Goal: Information Seeking & Learning: Find specific page/section

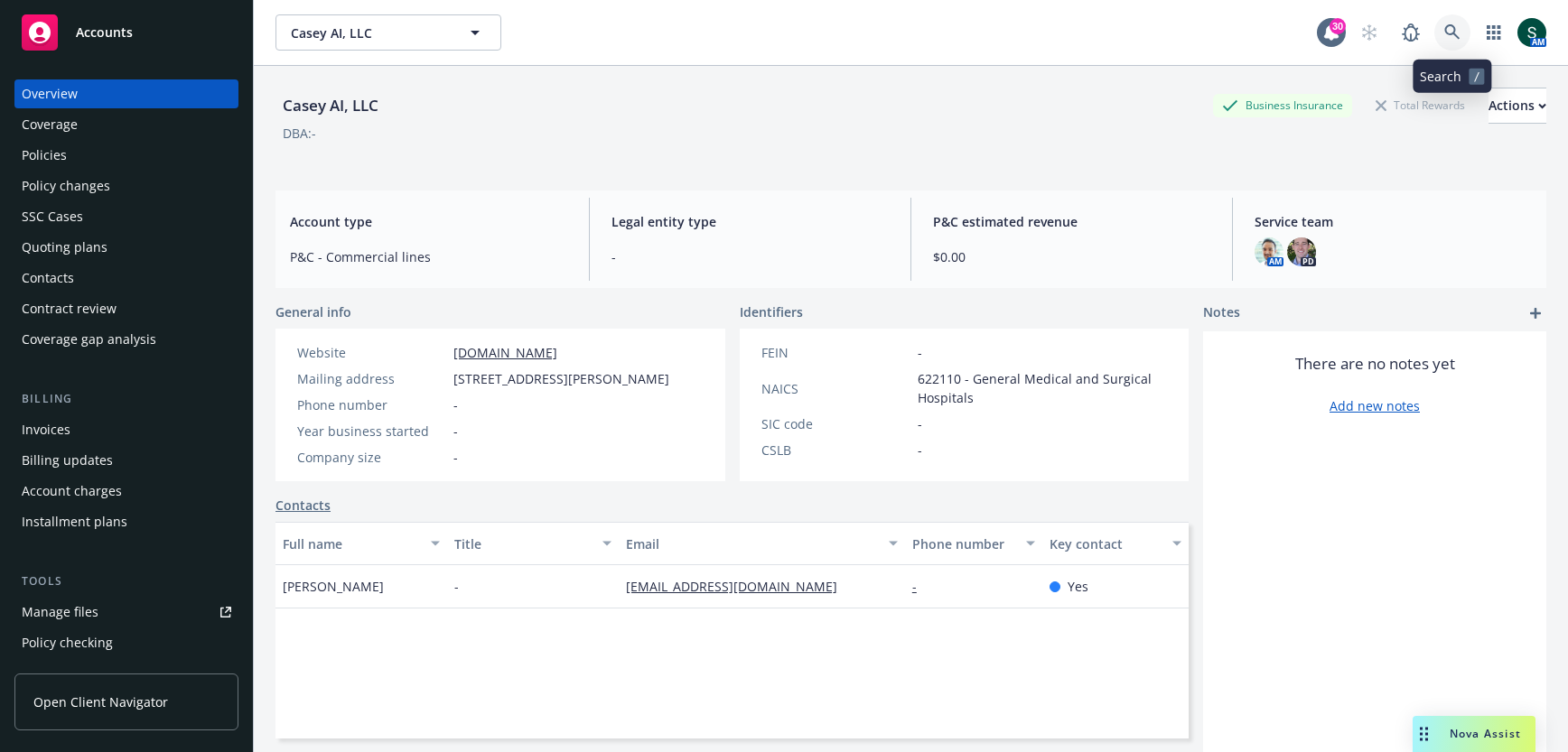
click at [1452, 25] on icon at bounding box center [1452, 32] width 15 height 15
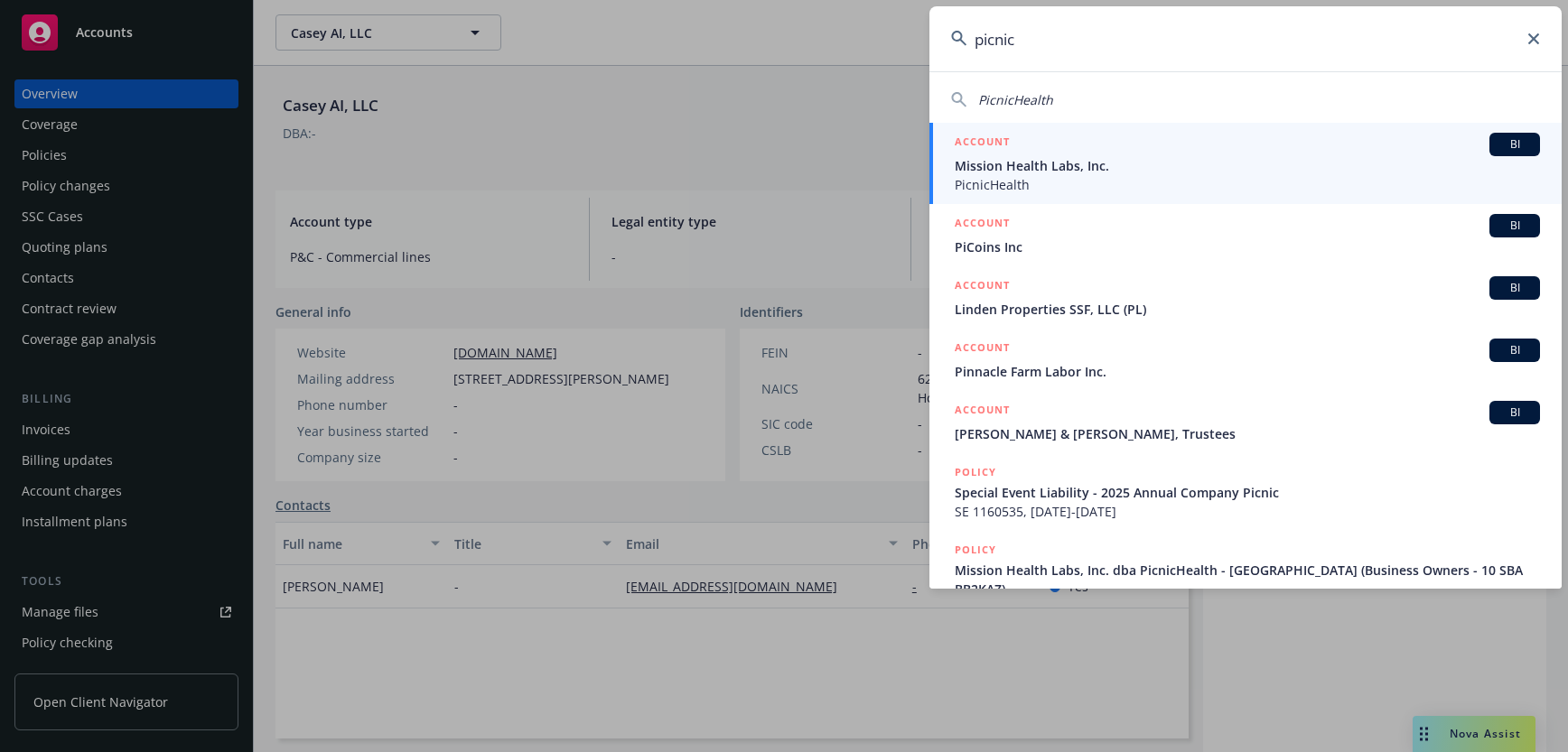
type input "picnic"
click at [1092, 172] on span "Mission Health Labs, Inc." at bounding box center [1247, 166] width 586 height 19
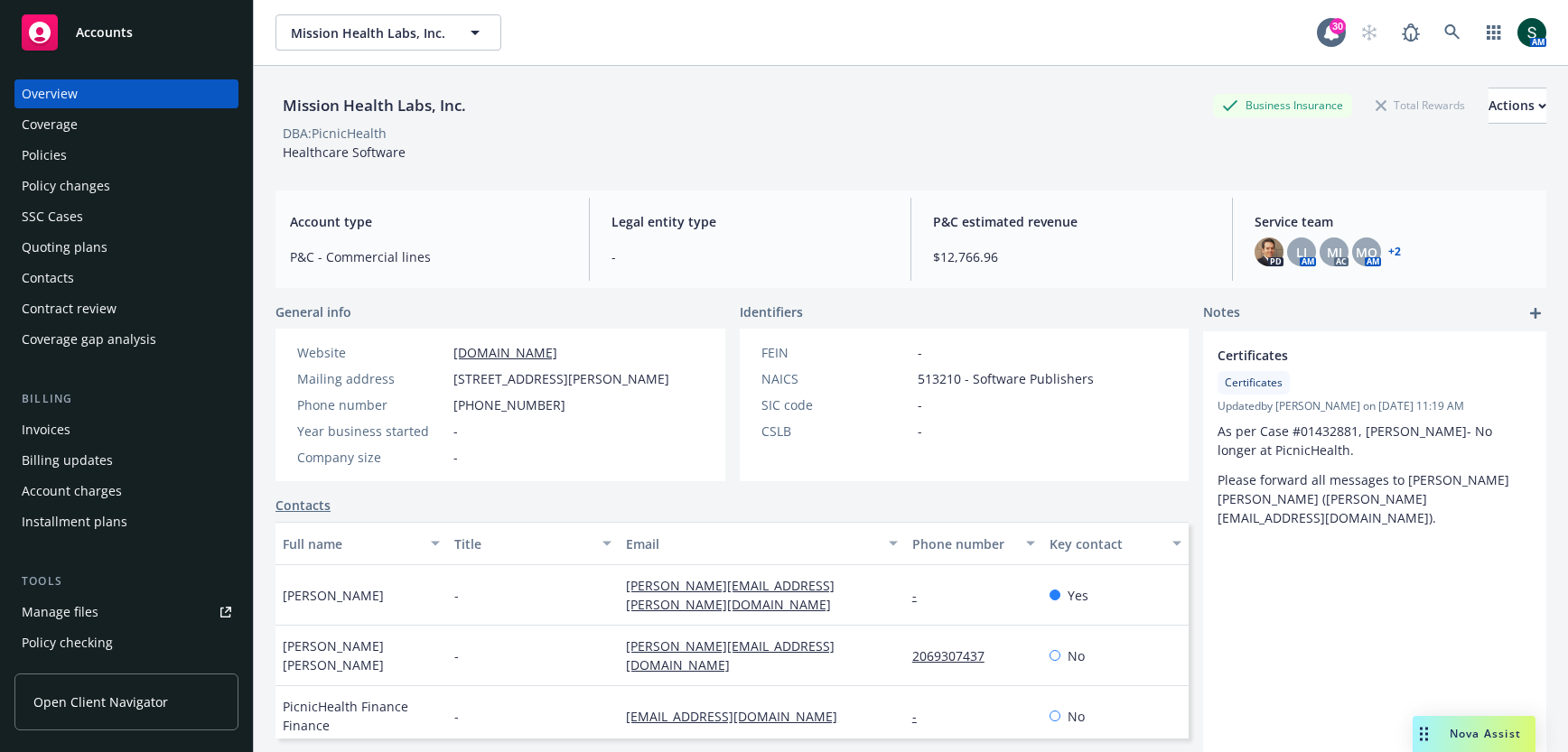
click at [116, 154] on div "Policies" at bounding box center [126, 155] width 209 height 29
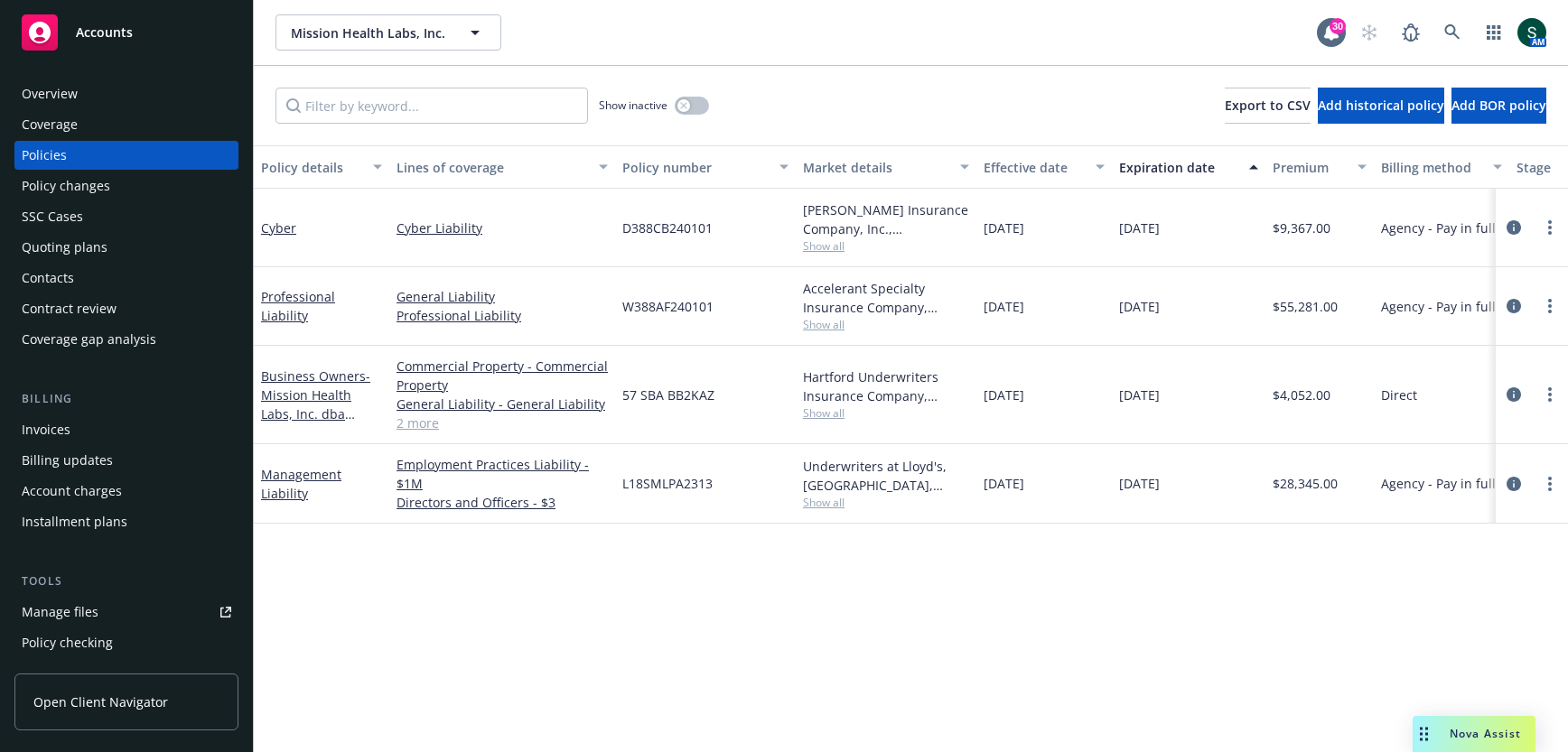
click at [670, 226] on span "D388CB240101" at bounding box center [668, 228] width 91 height 19
copy span "D388CB240101"
click at [823, 245] on span "Show all" at bounding box center [886, 246] width 166 height 15
click at [1455, 25] on icon at bounding box center [1452, 32] width 16 height 16
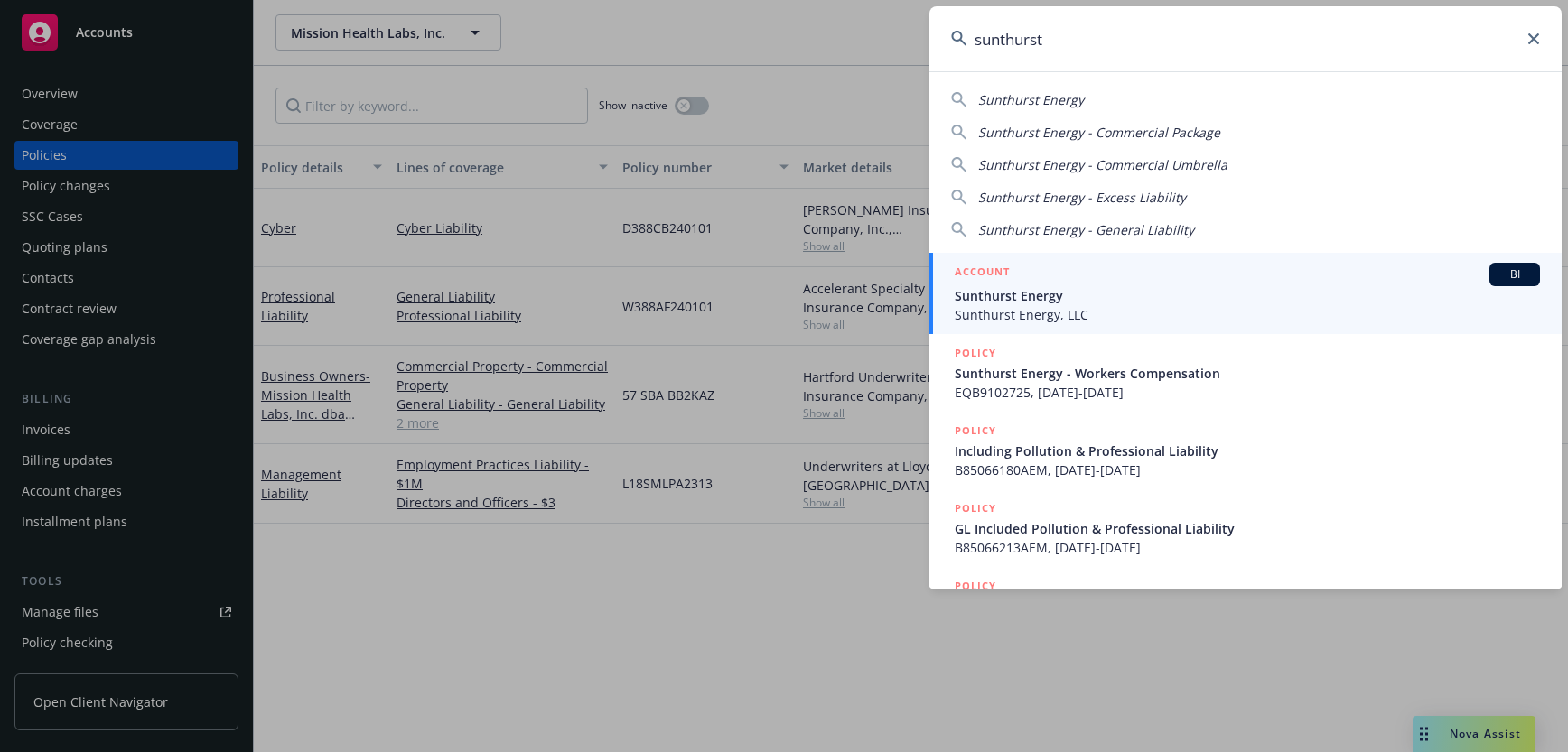
type input "sunthurst"
click at [1007, 297] on span "Sunthurst Energy" at bounding box center [1247, 296] width 586 height 19
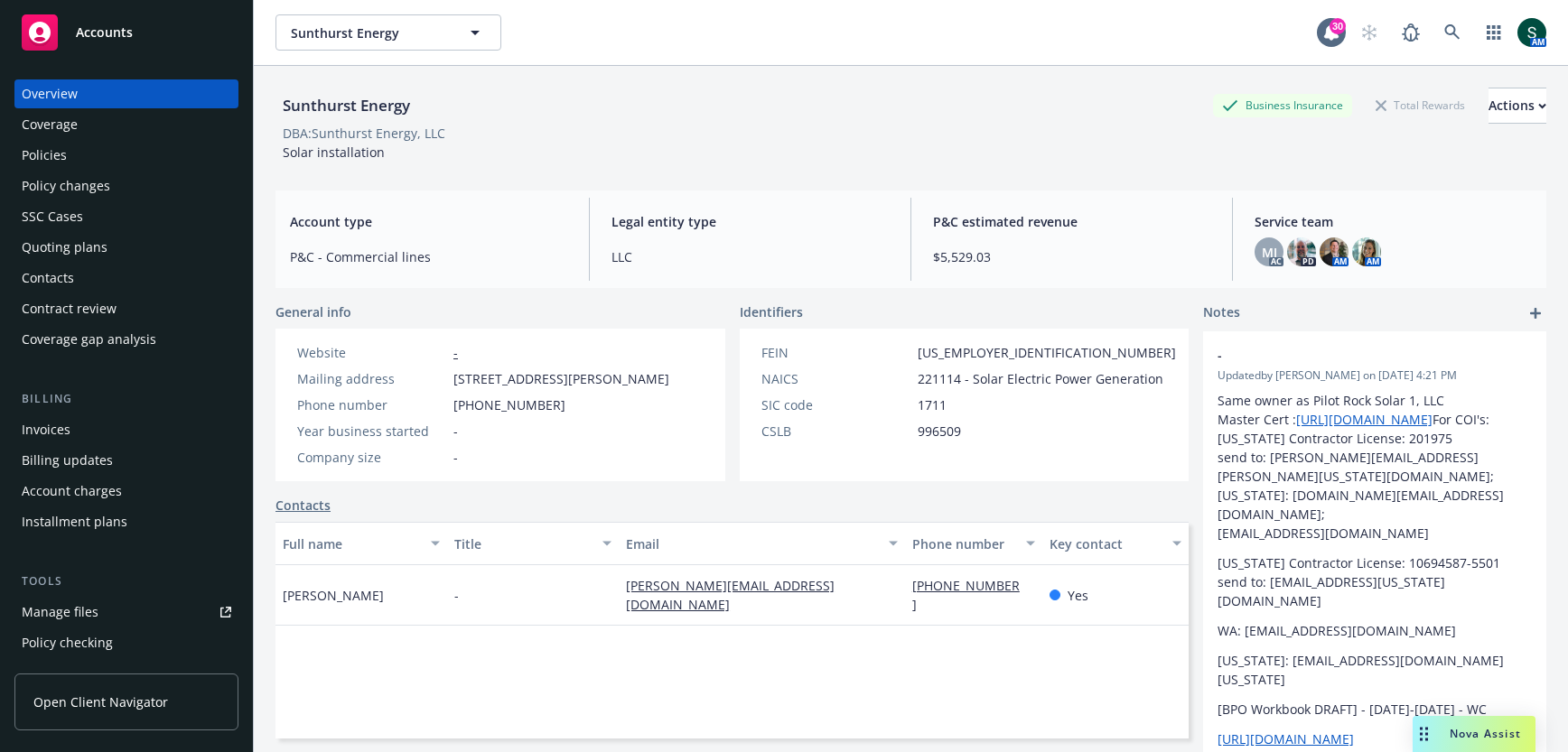
click at [113, 155] on div "Policies" at bounding box center [126, 155] width 209 height 29
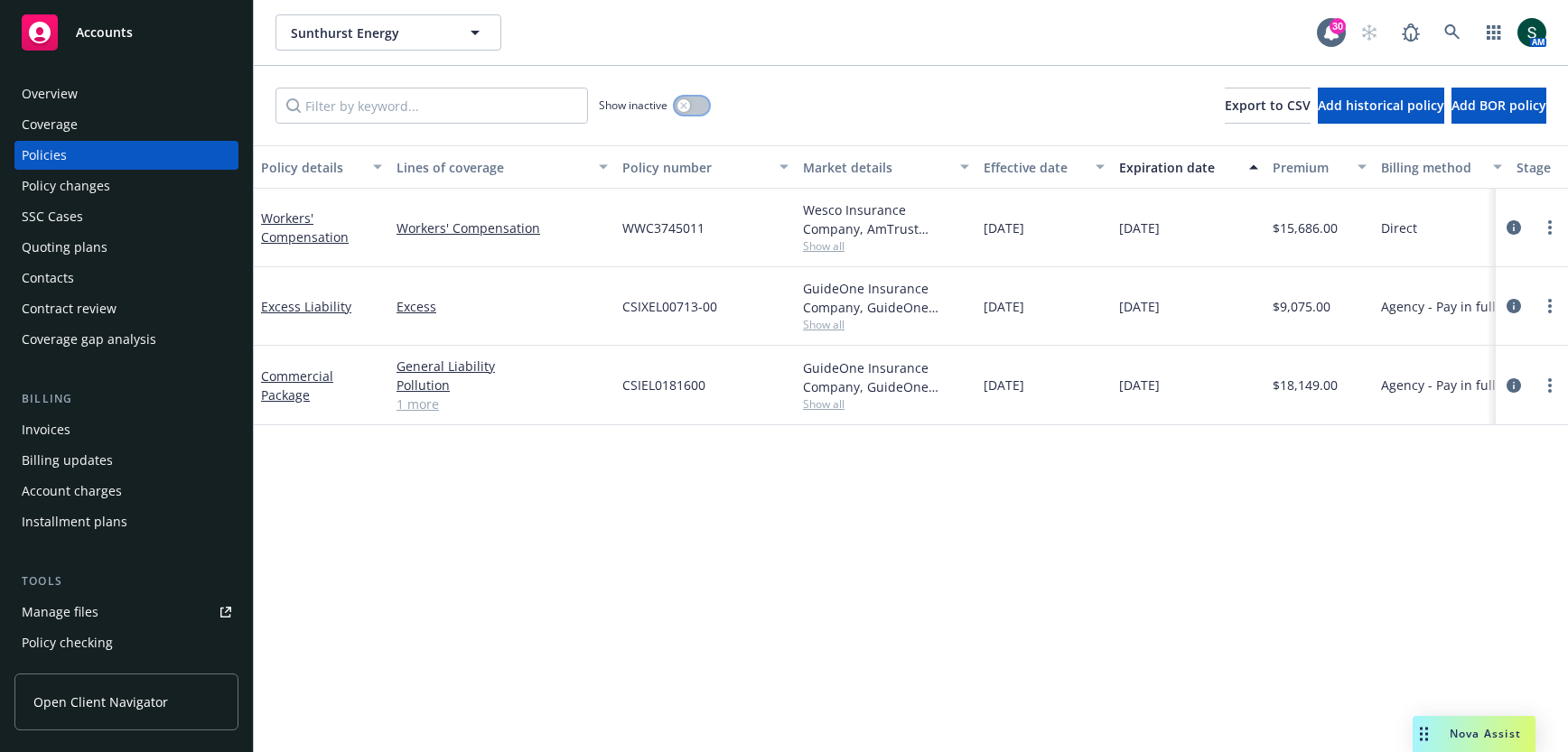
click at [703, 98] on button "button" at bounding box center [692, 106] width 34 height 18
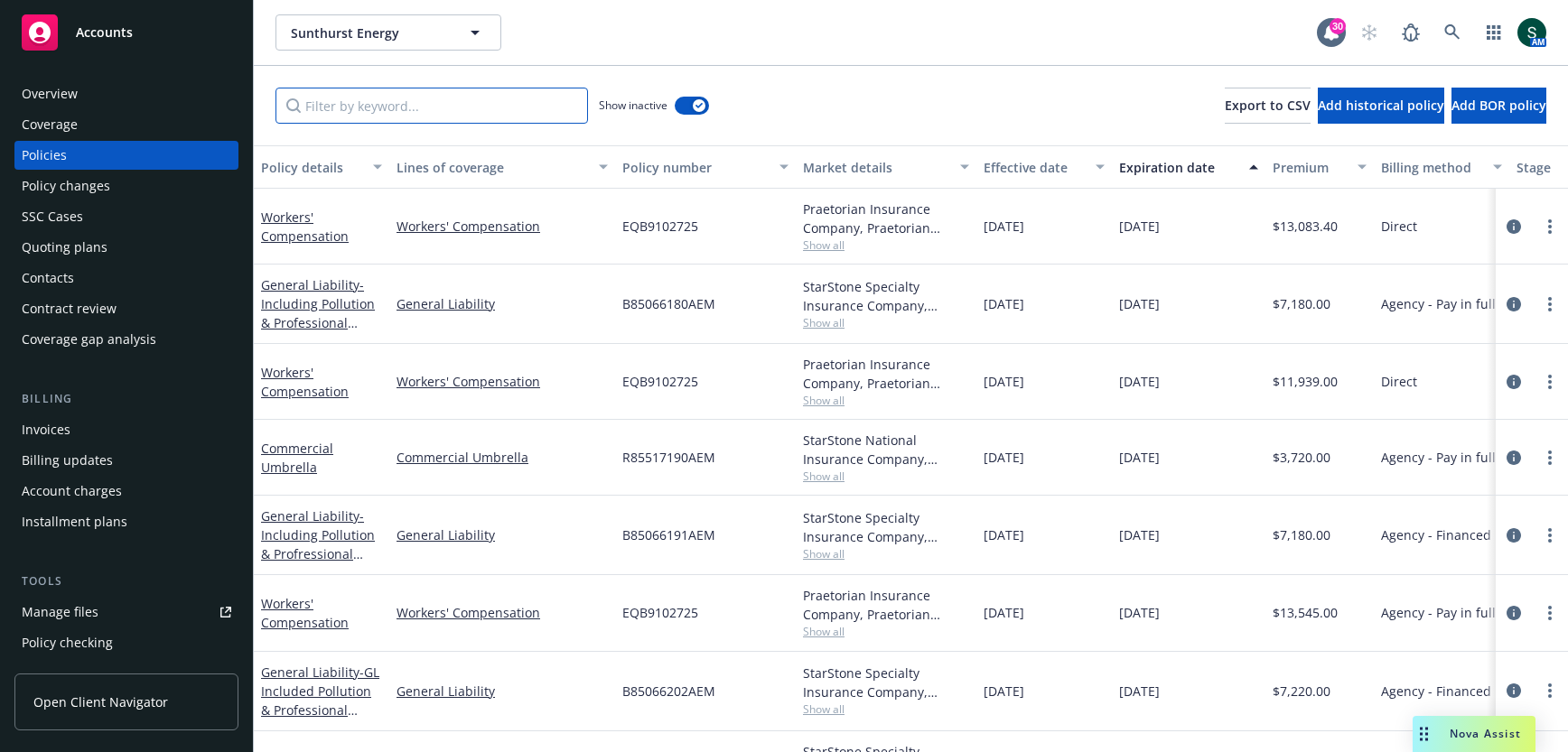
click at [412, 112] on input "Filter by keyword..." at bounding box center [432, 106] width 313 height 36
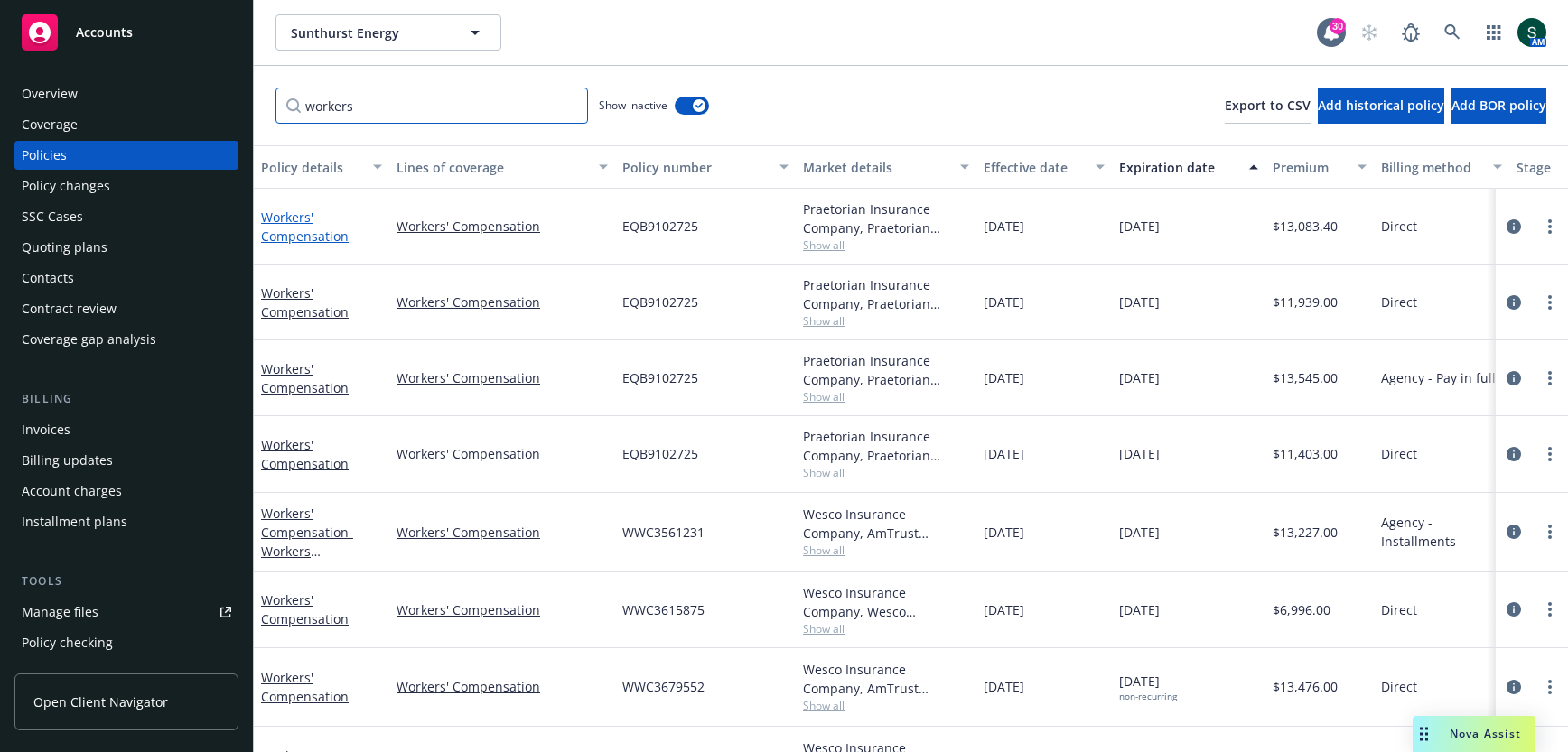
type input "workers"
click at [288, 221] on link "Workers' Compensation" at bounding box center [305, 226] width 88 height 36
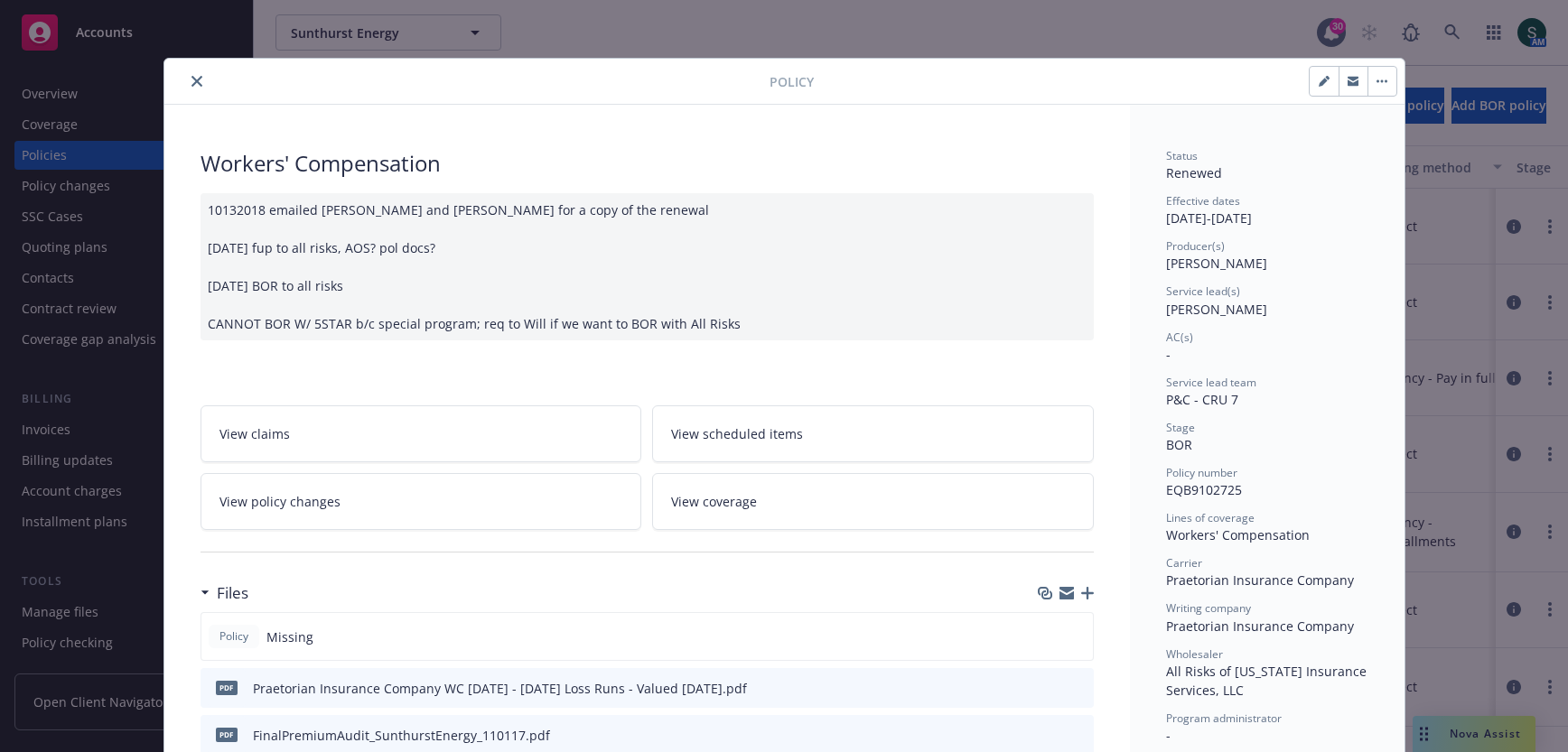
scroll to position [274, 0]
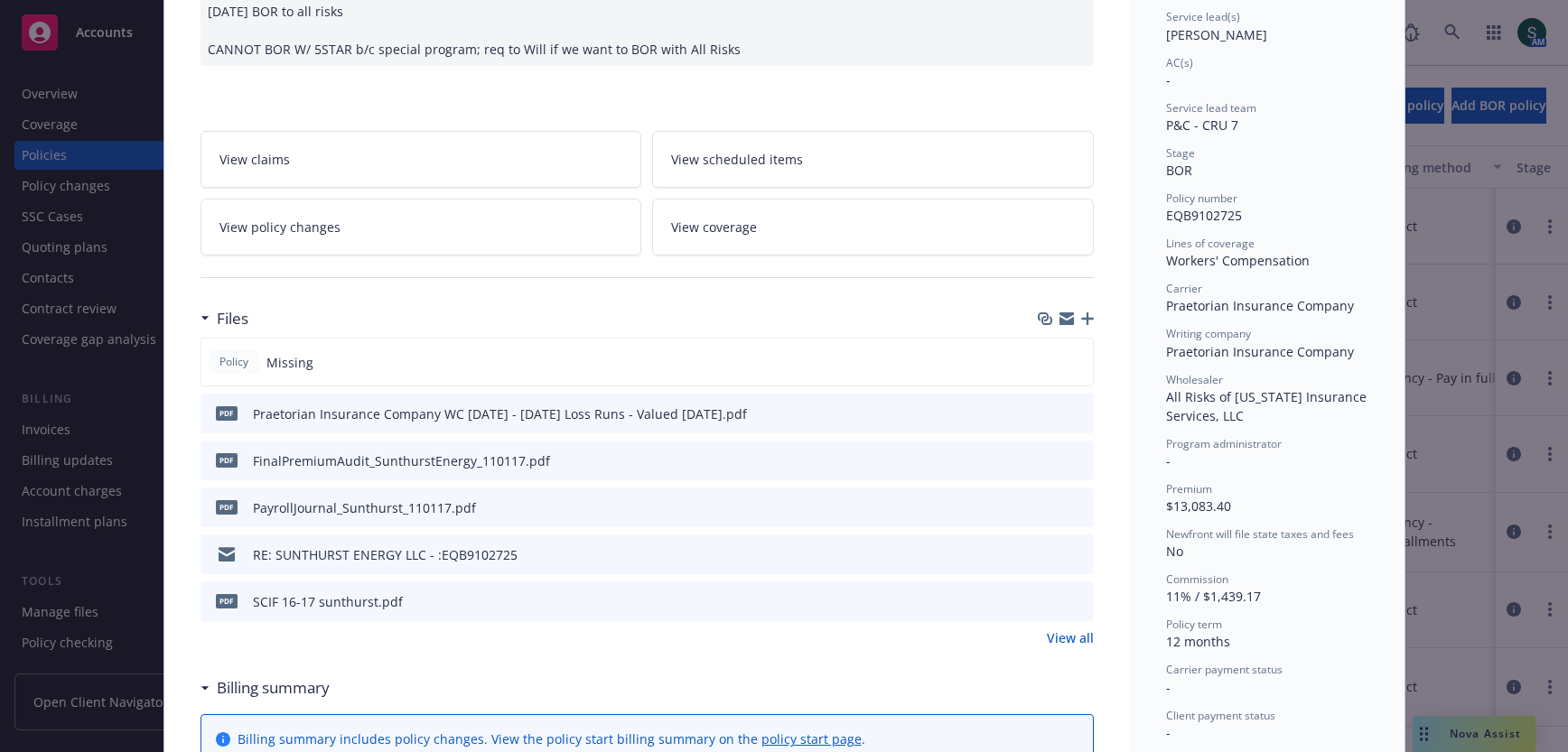
click at [1066, 630] on link "View all" at bounding box center [1071, 638] width 47 height 19
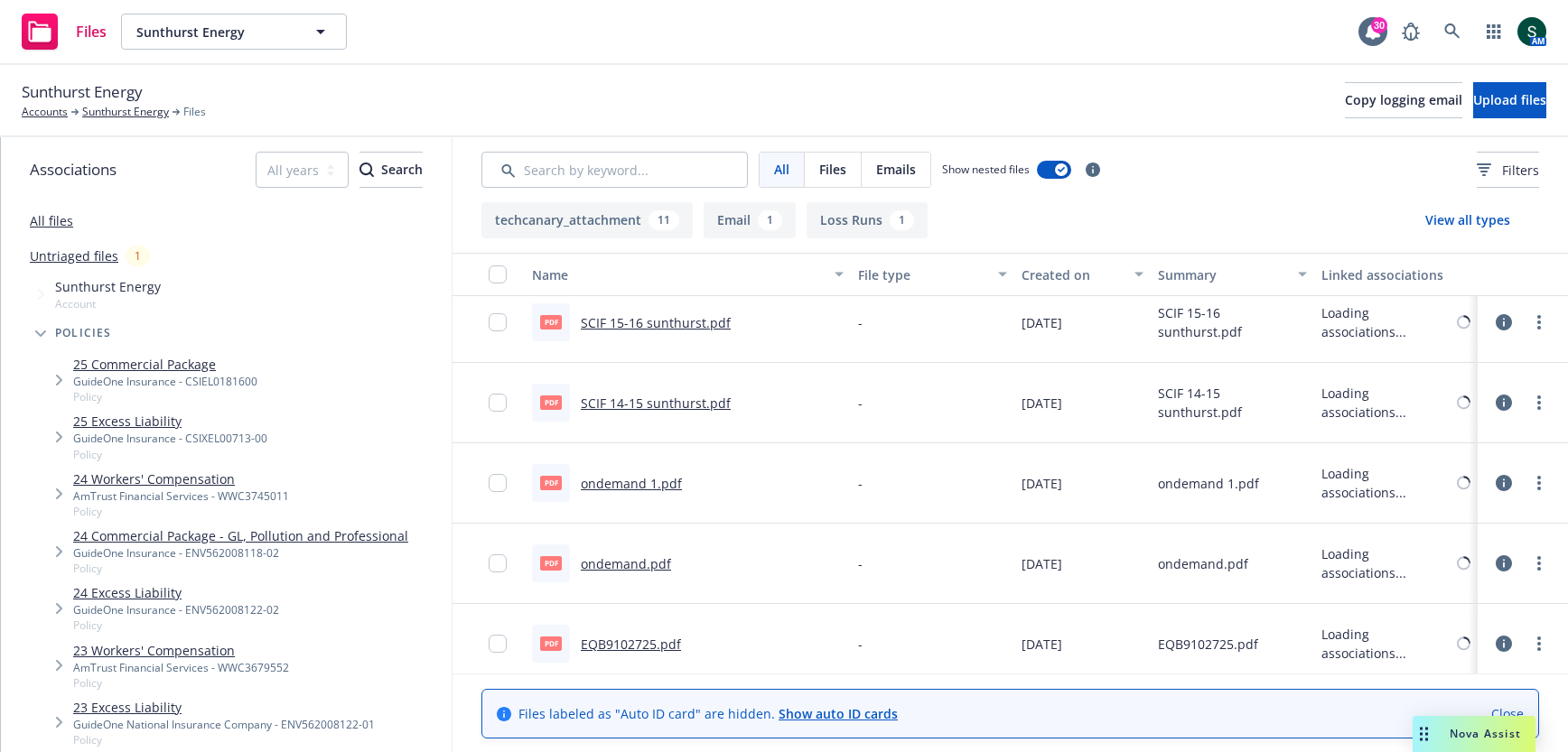
scroll to position [660, 0]
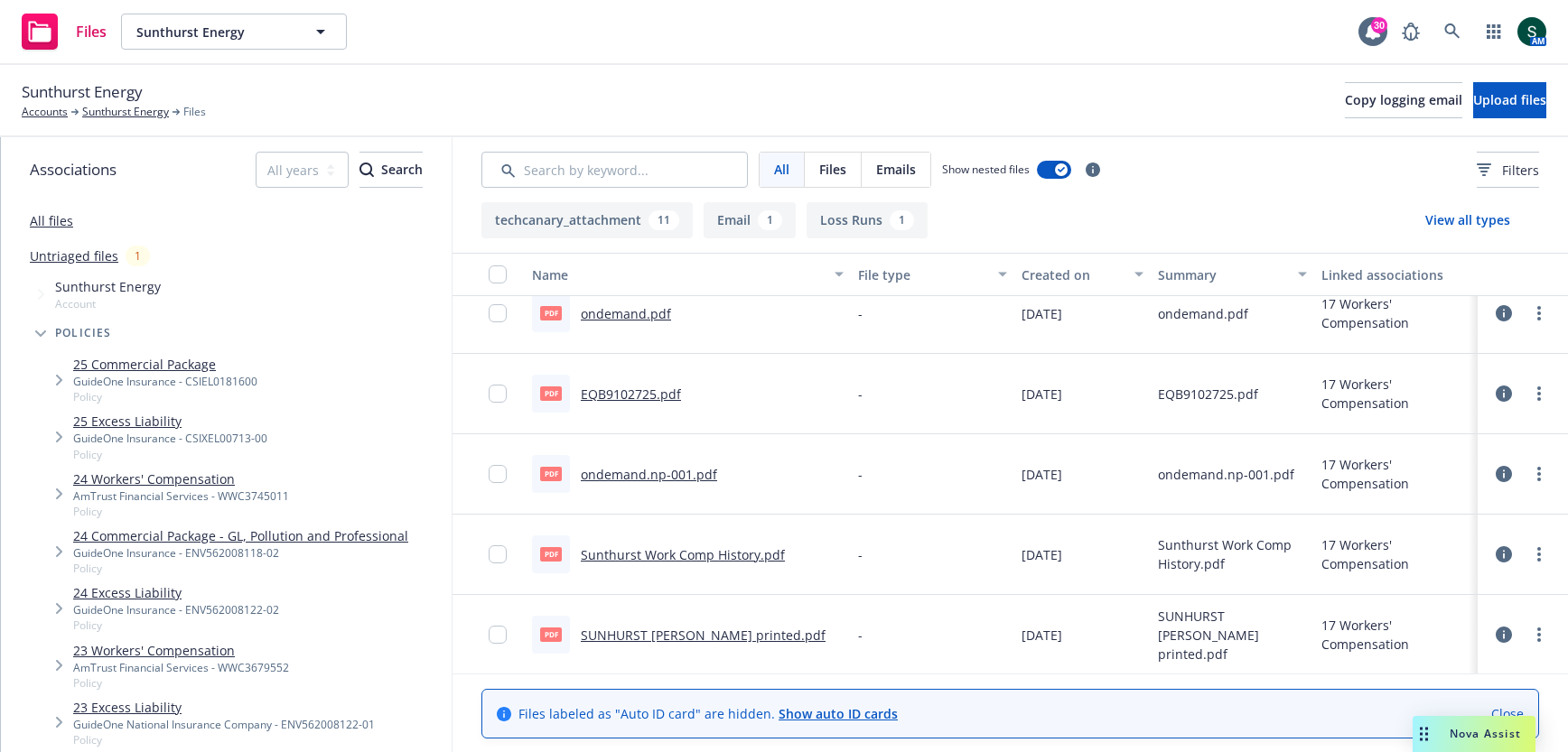
click at [685, 635] on link "SUNHURST WC ACORD printed.pdf" at bounding box center [703, 635] width 245 height 17
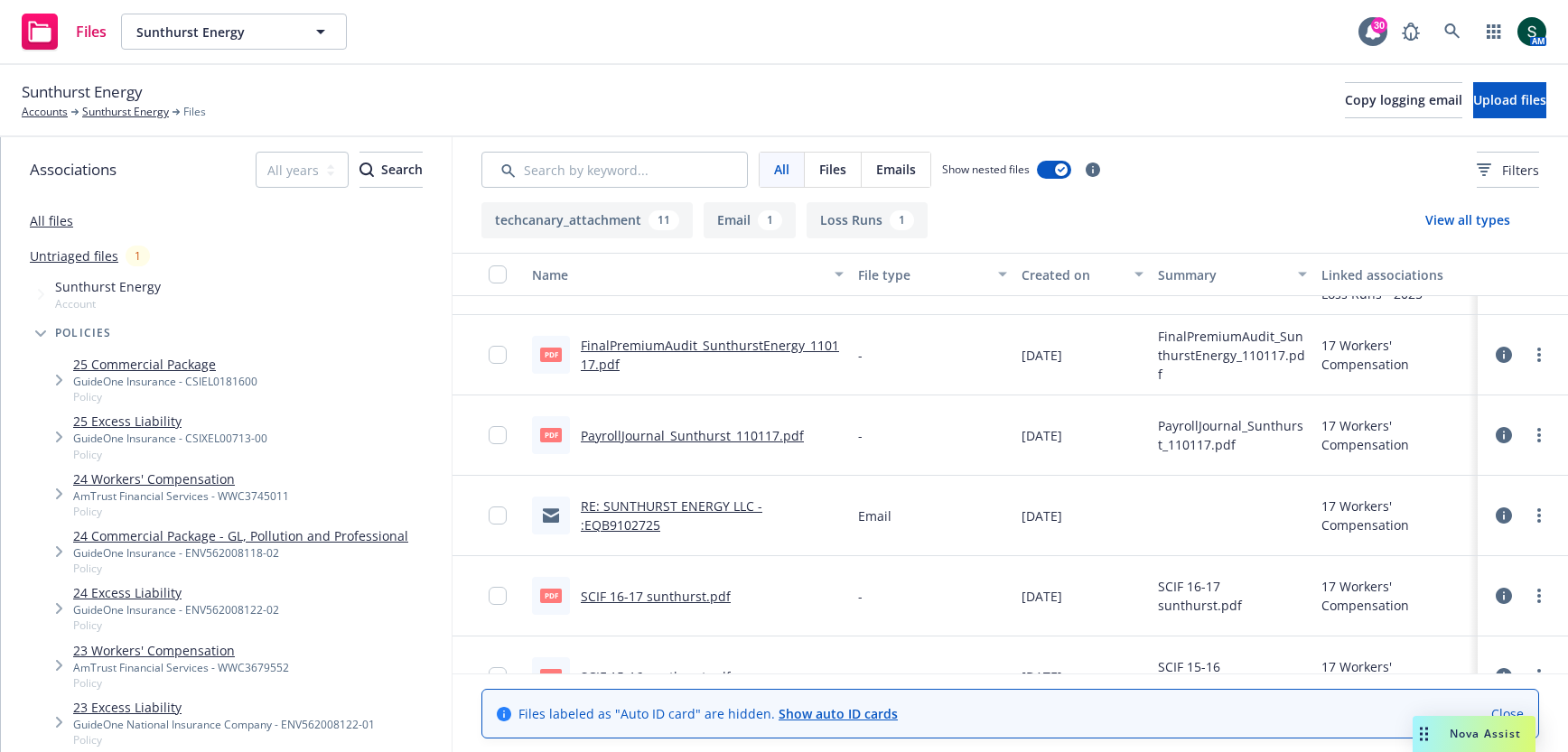
scroll to position [0, 0]
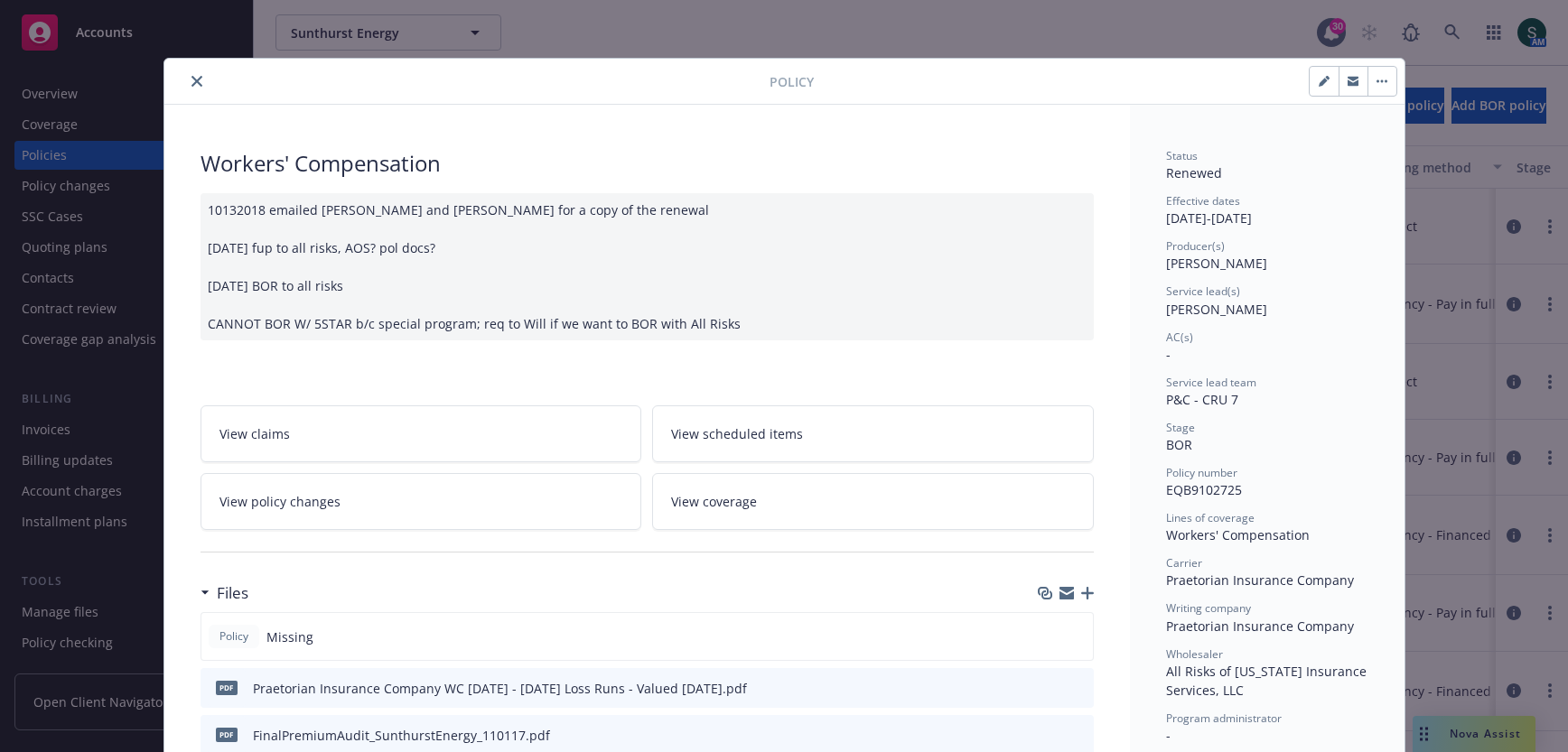
click at [194, 78] on icon "close" at bounding box center [196, 80] width 10 height 10
